Goal: Task Accomplishment & Management: Complete application form

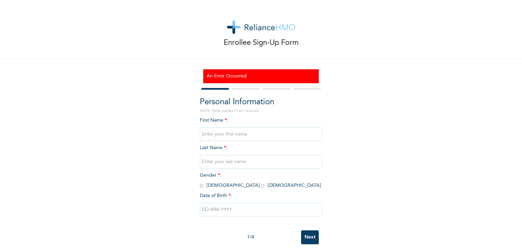
click at [219, 136] on input "text" at bounding box center [261, 134] width 122 height 14
type input "Tolani"
type input "Ibigbemi"
click at [261, 186] on input "radio" at bounding box center [262, 185] width 3 height 6
radio input "true"
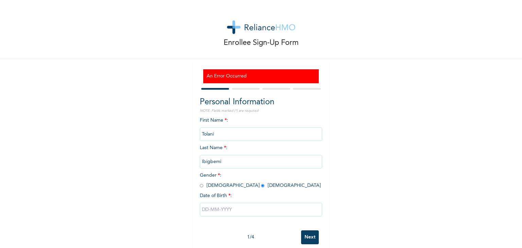
click at [210, 207] on input "text" at bounding box center [261, 210] width 122 height 14
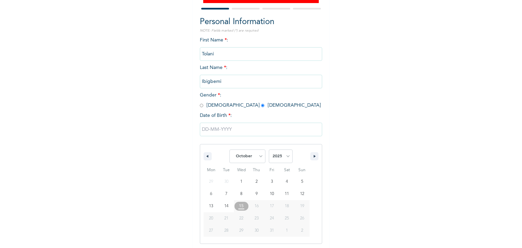
scroll to position [82, 0]
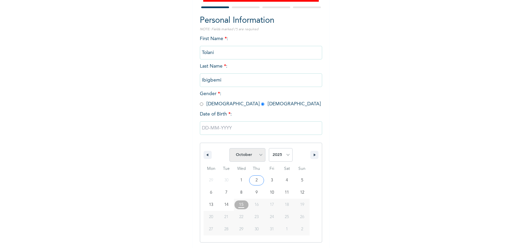
click at [260, 155] on select "January February March April May June July August September October November De…" at bounding box center [247, 155] width 36 height 14
select select "8"
click at [229, 148] on select "January February March April May June July August September October November De…" at bounding box center [247, 155] width 36 height 14
type input "09/28/2025"
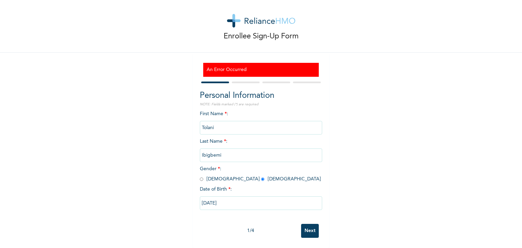
click at [229, 200] on input "09/28/2025" at bounding box center [261, 203] width 122 height 14
select select "8"
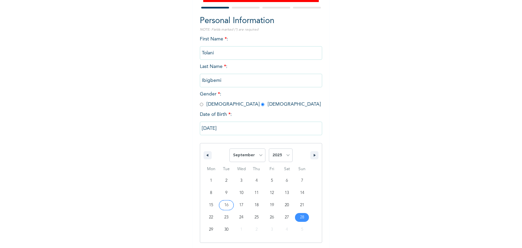
scroll to position [82, 0]
click at [285, 156] on select "2025 2024 2023 2022 2021 2020 2019 2018 2017 2016 2015 2014 2013 2012 2011 2010…" at bounding box center [281, 155] width 24 height 14
select select "1987"
click at [269, 148] on select "2025 2024 2023 2022 2021 2020 2019 2018 2017 2016 2015 2014 2013 2012 2011 2010…" at bounding box center [281, 155] width 24 height 14
type input "[DATE]"
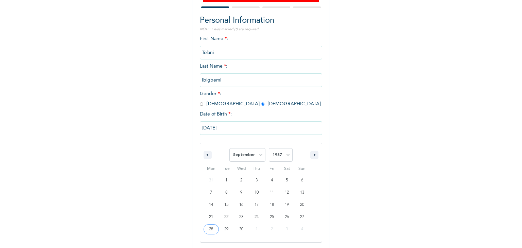
scroll to position [12, 0]
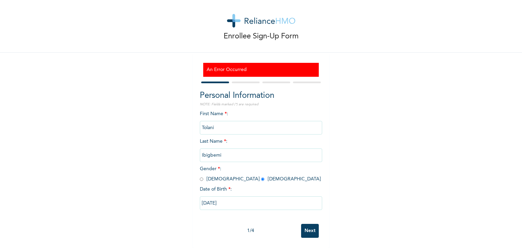
click at [311, 224] on input "Next" at bounding box center [310, 231] width 18 height 14
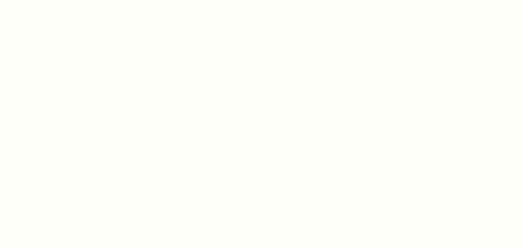
click at [324, 227] on div at bounding box center [261, 124] width 522 height 248
click at [223, 173] on div at bounding box center [261, 124] width 522 height 248
click at [249, 89] on div at bounding box center [261, 124] width 522 height 248
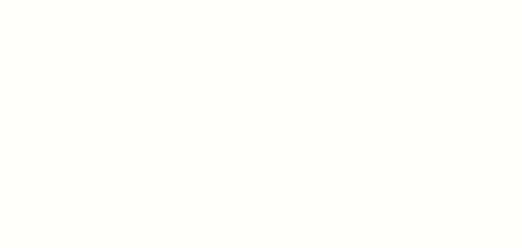
click at [249, 89] on div at bounding box center [261, 124] width 522 height 248
click at [118, 108] on div at bounding box center [261, 124] width 522 height 248
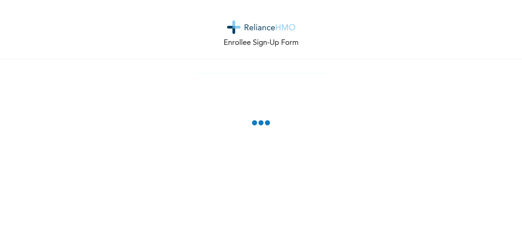
click at [255, 124] on span at bounding box center [260, 124] width 19 height 9
click at [255, 124] on span at bounding box center [254, 122] width 5 height 5
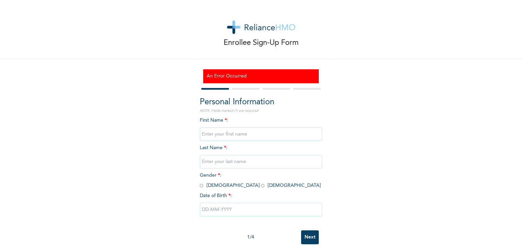
click at [239, 134] on input "text" at bounding box center [261, 134] width 122 height 14
type input "Ibigbemi"
type input "Tolani"
click at [227, 135] on input "Ibigbemi" at bounding box center [261, 134] width 122 height 14
type input "I"
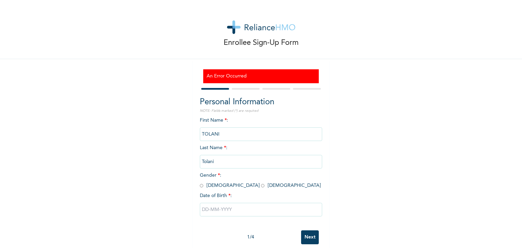
type input "TOLANI"
click at [219, 162] on input "Tolani" at bounding box center [261, 162] width 122 height 14
type input "T"
type input "IBIGBEMI"
click at [337, 183] on div "Enrollee Sign-Up Form An Error Occurred Personal Information NOTE: Fields marke…" at bounding box center [261, 127] width 522 height 255
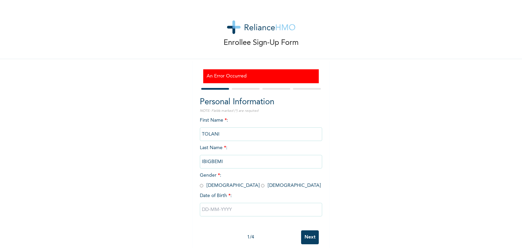
click at [261, 186] on input "radio" at bounding box center [262, 185] width 3 height 6
radio input "true"
click at [212, 209] on input "text" at bounding box center [261, 210] width 122 height 14
select select "9"
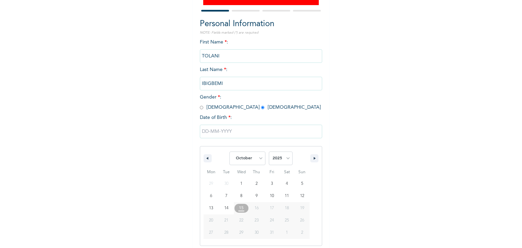
scroll to position [82, 0]
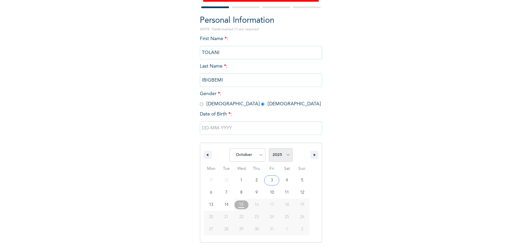
click at [285, 155] on select "2025 2024 2023 2022 2021 2020 2019 2018 2017 2016 2015 2014 2013 2012 2011 2010…" at bounding box center [281, 155] width 24 height 14
select select "1987"
click at [269, 148] on select "2025 2024 2023 2022 2021 2020 2019 2018 2017 2016 2015 2014 2013 2012 2011 2010…" at bounding box center [281, 155] width 24 height 14
click at [258, 156] on select "January February March April May June July August September October November De…" at bounding box center [247, 155] width 36 height 14
select select "8"
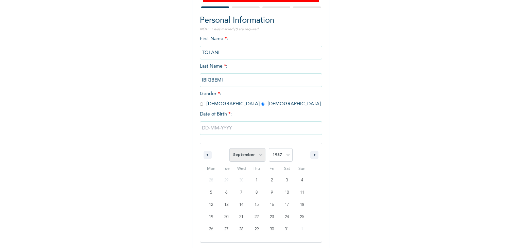
click at [229, 148] on select "January February March April May June July August September October November De…" at bounding box center [247, 155] width 36 height 14
type input "[DATE]"
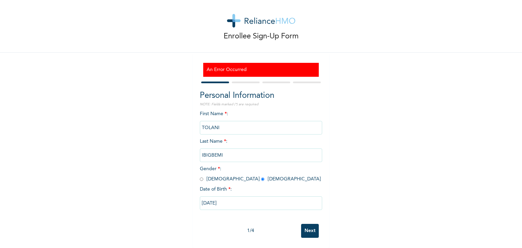
click at [304, 224] on input "Next" at bounding box center [310, 231] width 18 height 14
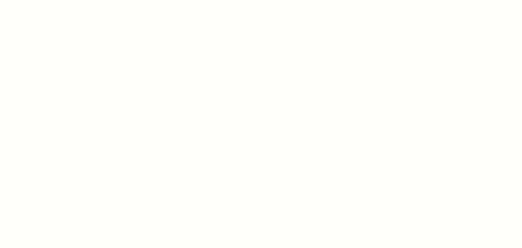
click at [163, 102] on div at bounding box center [261, 124] width 522 height 248
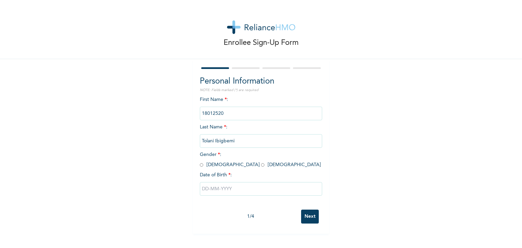
click at [228, 116] on input "18012520" at bounding box center [261, 114] width 122 height 14
click at [301, 210] on input "Next" at bounding box center [310, 217] width 18 height 14
click at [228, 116] on input "18012520" at bounding box center [261, 114] width 122 height 14
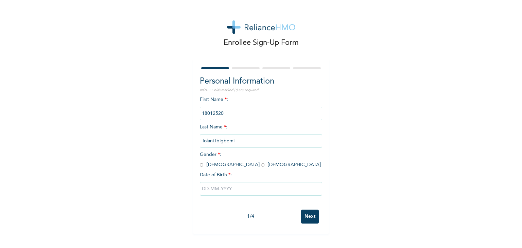
click at [222, 113] on input "18012520" at bounding box center [261, 114] width 122 height 14
click at [261, 165] on input "radio" at bounding box center [262, 165] width 3 height 6
radio input "true"
click at [216, 187] on input "text" at bounding box center [261, 189] width 122 height 14
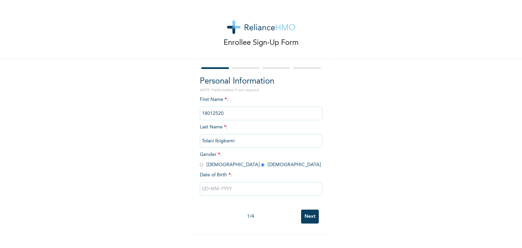
select select "9"
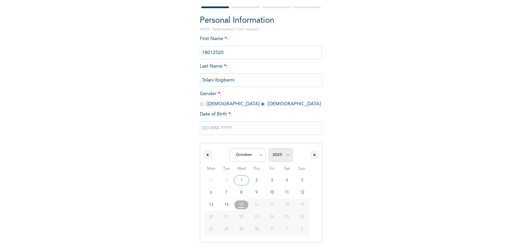
click at [285, 156] on select "2025 2024 2023 2022 2021 2020 2019 2018 2017 2016 2015 2014 2013 2012 2011 2010…" at bounding box center [281, 155] width 24 height 14
select select "1987"
click at [269, 148] on select "2025 2024 2023 2022 2021 2020 2019 2018 2017 2016 2015 2014 2013 2012 2011 2010…" at bounding box center [281, 155] width 24 height 14
click at [258, 157] on select "January February March April May June July August September October November De…" at bounding box center [247, 155] width 36 height 14
select select "8"
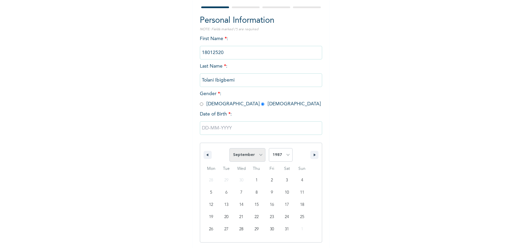
click at [229, 148] on select "January February March April May June July August September October November De…" at bounding box center [247, 155] width 36 height 14
type input "[DATE]"
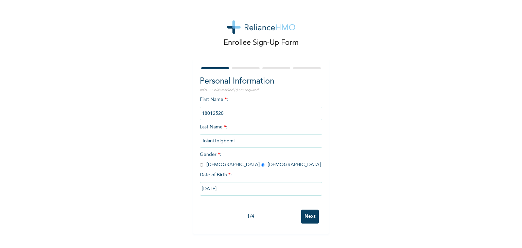
click at [245, 67] on div at bounding box center [261, 68] width 122 height 4
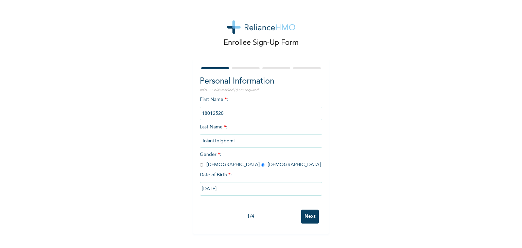
click at [306, 217] on input "Next" at bounding box center [310, 217] width 18 height 14
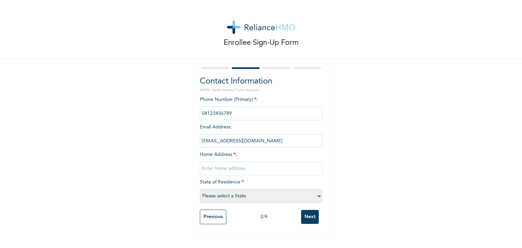
click at [233, 113] on input "phone" at bounding box center [261, 114] width 122 height 14
click at [231, 113] on input "phone" at bounding box center [261, 114] width 122 height 14
click at [212, 170] on input "text" at bounding box center [261, 169] width 122 height 14
type input "NO [GEOGRAPHIC_DATA] ESTATE"
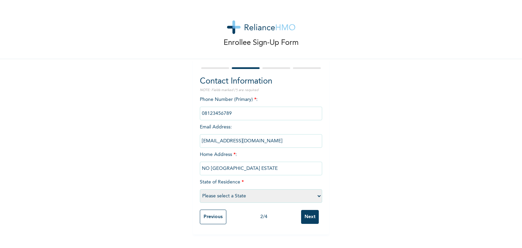
click at [315, 197] on select "Please select a State [PERSON_NAME] (FCT) [PERSON_NAME] Ibom [GEOGRAPHIC_DATA] …" at bounding box center [261, 196] width 122 height 14
select select "33"
click at [200, 189] on select "Please select a State [PERSON_NAME] (FCT) [PERSON_NAME] Ibom [GEOGRAPHIC_DATA] …" at bounding box center [261, 196] width 122 height 14
click at [233, 116] on input "phone" at bounding box center [261, 114] width 122 height 14
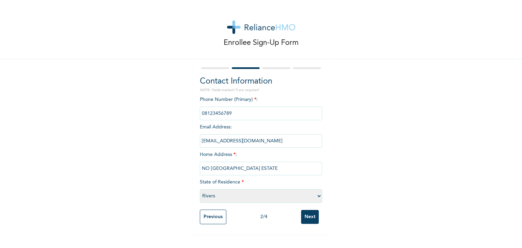
click at [233, 116] on input "phone" at bounding box center [261, 114] width 122 height 14
click at [209, 217] on input "Previous" at bounding box center [213, 217] width 27 height 15
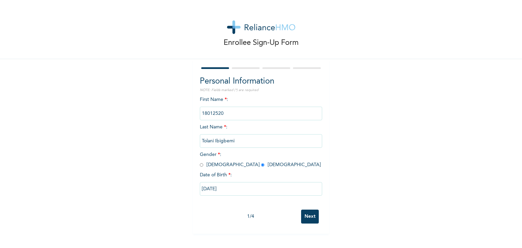
click at [309, 216] on input "Next" at bounding box center [310, 217] width 18 height 14
select select "33"
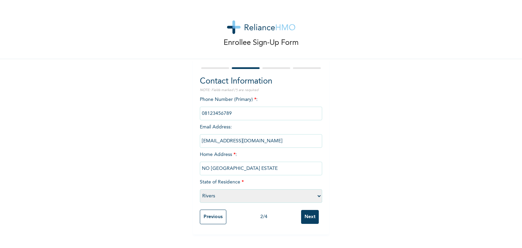
click at [309, 216] on input "Next" at bounding box center [310, 217] width 18 height 14
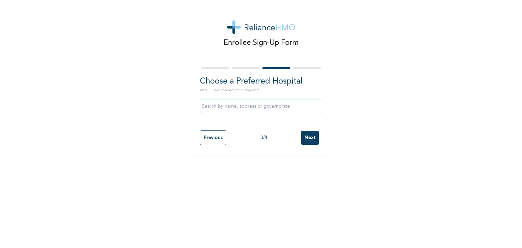
click at [255, 108] on input "text" at bounding box center [261, 107] width 122 height 14
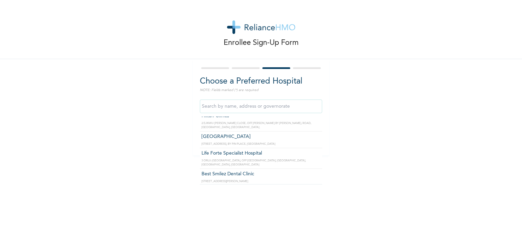
scroll to position [616, 0]
click at [281, 109] on input "Cimbak Dental Clinic - [GEOGRAPHIC_DATA]" at bounding box center [261, 107] width 122 height 14
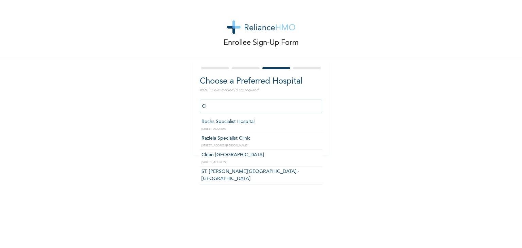
type input "C"
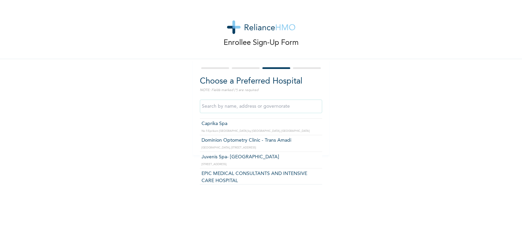
click at [246, 107] on input "text" at bounding box center [261, 107] width 122 height 14
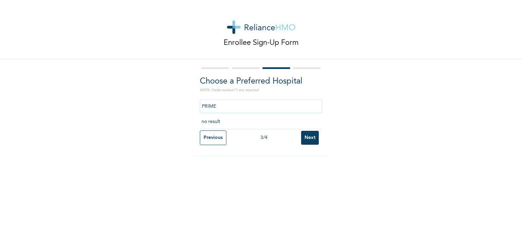
scroll to position [0, 0]
type input "Princess Medical Center (Classic Wing)"
click at [290, 108] on input "Princess Medical Center (Classic Wing)" at bounding box center [261, 107] width 122 height 14
click at [309, 138] on input "Next" at bounding box center [310, 138] width 18 height 14
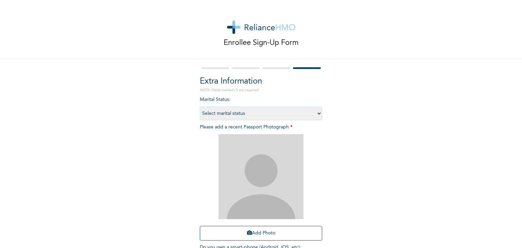
click at [317, 113] on select "Select marital status [DEMOGRAPHIC_DATA] Married [DEMOGRAPHIC_DATA] Widow/[DEMO…" at bounding box center [261, 114] width 122 height 14
select select "2"
click at [200, 107] on select "Select marital status [DEMOGRAPHIC_DATA] Married [DEMOGRAPHIC_DATA] Widow/[DEMO…" at bounding box center [261, 114] width 122 height 14
click at [247, 234] on icon "button" at bounding box center [249, 232] width 5 height 5
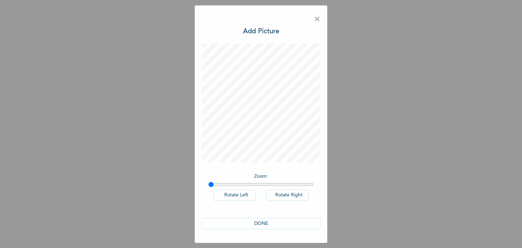
drag, startPoint x: 211, startPoint y: 185, endPoint x: 208, endPoint y: 188, distance: 4.3
click at [208, 187] on input "range" at bounding box center [260, 184] width 105 height 5
drag, startPoint x: 212, startPoint y: 185, endPoint x: 222, endPoint y: 185, distance: 9.9
type input "1.11"
click at [222, 185] on input "range" at bounding box center [260, 184] width 105 height 5
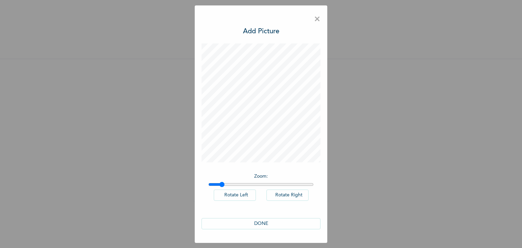
click at [261, 223] on button "DONE" at bounding box center [260, 223] width 119 height 11
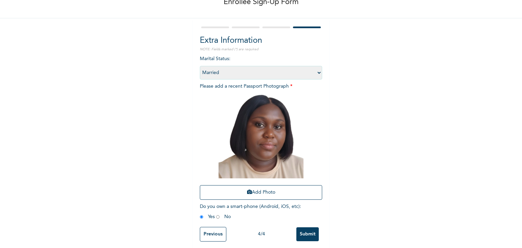
scroll to position [49, 0]
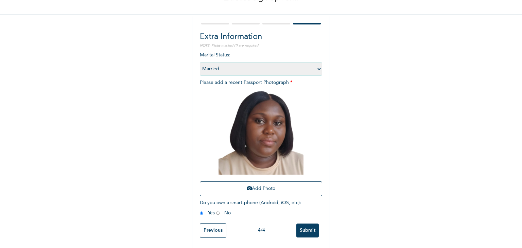
click at [310, 224] on input "Submit" at bounding box center [307, 231] width 22 height 14
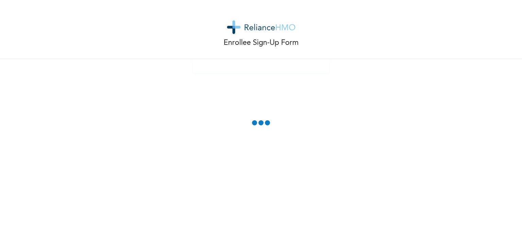
scroll to position [0, 0]
